Goal: Transaction & Acquisition: Purchase product/service

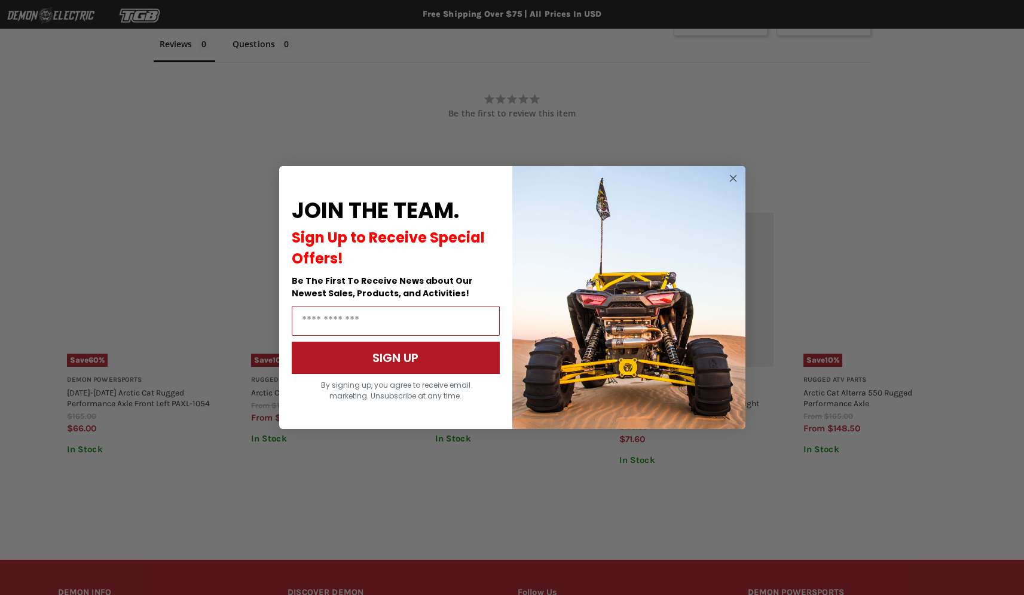
scroll to position [806, 0]
